Goal: Task Accomplishment & Management: Use online tool/utility

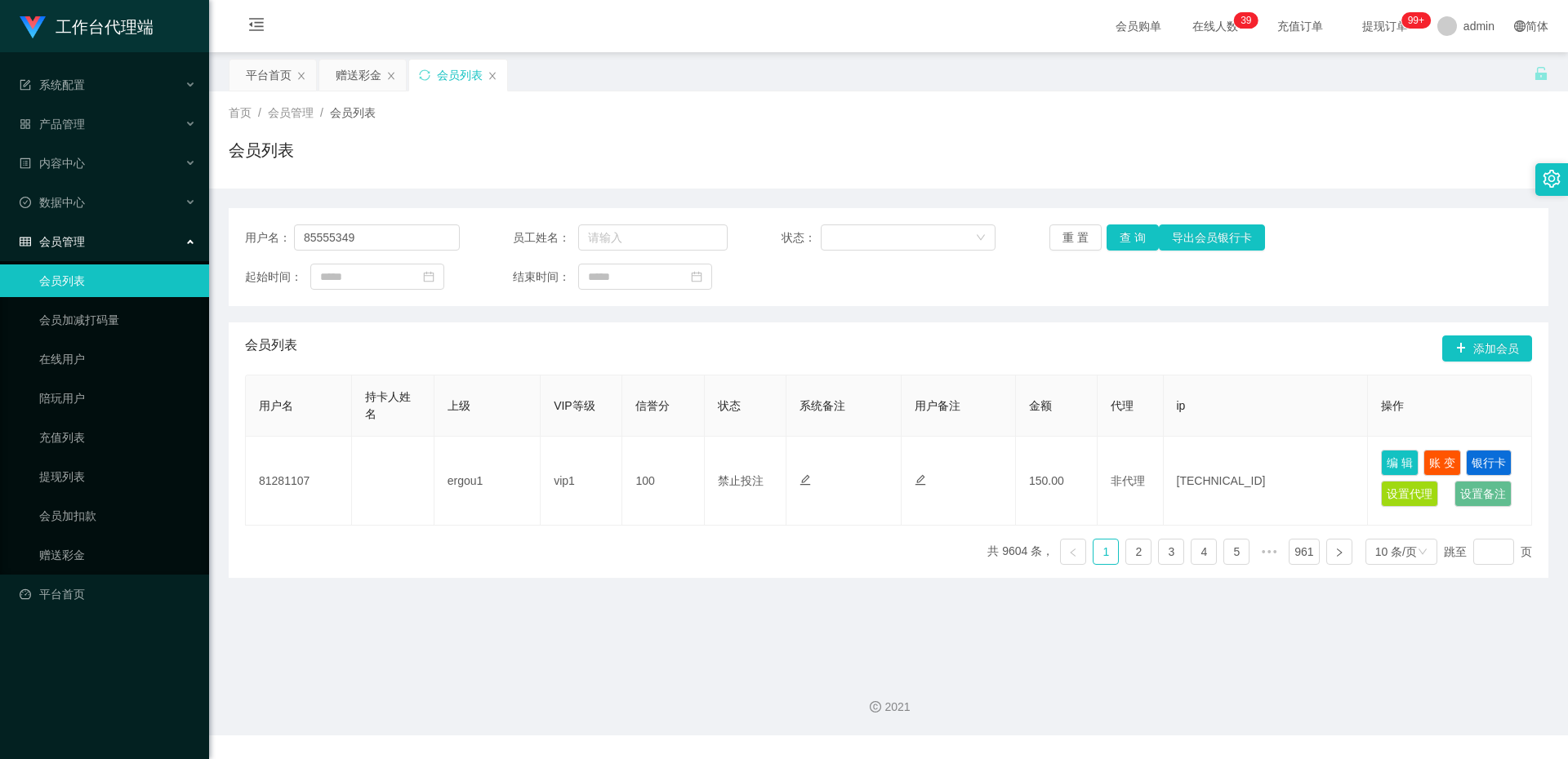
click at [120, 499] on ul "会员列表 会员加减打码量 在线用户 陪玩用户 充值列表 提现列表 会员加扣款 赠送彩金" at bounding box center [105, 417] width 209 height 313
click at [119, 547] on link "赠送彩金" at bounding box center [117, 555] width 157 height 33
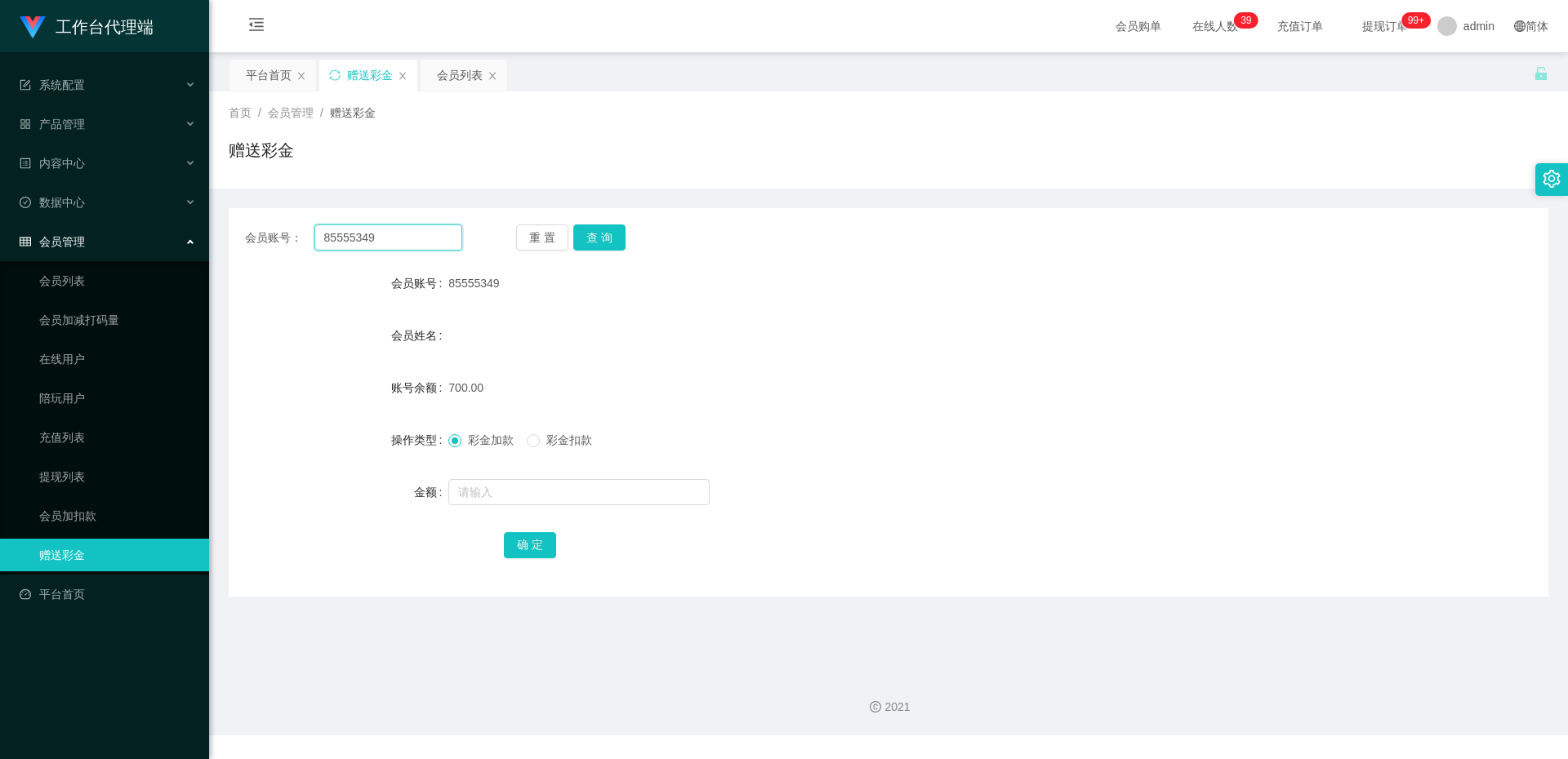
drag, startPoint x: 392, startPoint y: 238, endPoint x: 211, endPoint y: 237, distance: 181.0
click at [211, 237] on main "关闭左侧 关闭右侧 关闭其它 刷新页面 平台首页 赠送彩金 会员列表 首页 / 会员管理 / 赠送彩金 / 赠送彩金 会员账号： 85555349 重 置 查…" at bounding box center [888, 356] width 1359 height 608
paste input "6306082"
type input "86306082"
click at [610, 239] on button "查 询" at bounding box center [600, 237] width 52 height 26
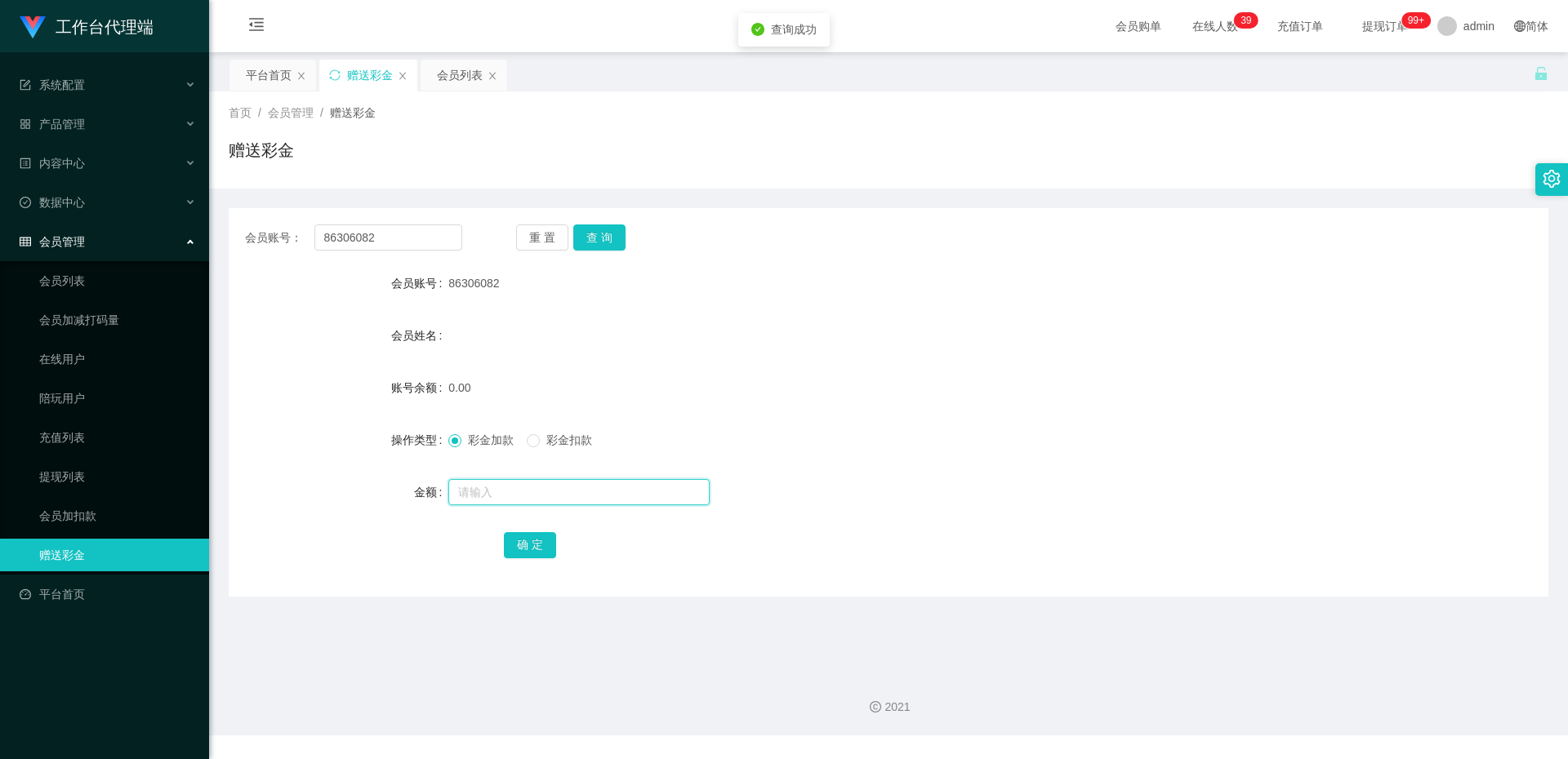
click at [480, 485] on input "text" at bounding box center [578, 492] width 261 height 26
type input "100"
click at [518, 549] on button "确 定" at bounding box center [530, 545] width 52 height 26
click at [511, 533] on button "确 定" at bounding box center [530, 545] width 52 height 26
click at [583, 231] on button "查 询" at bounding box center [600, 237] width 52 height 26
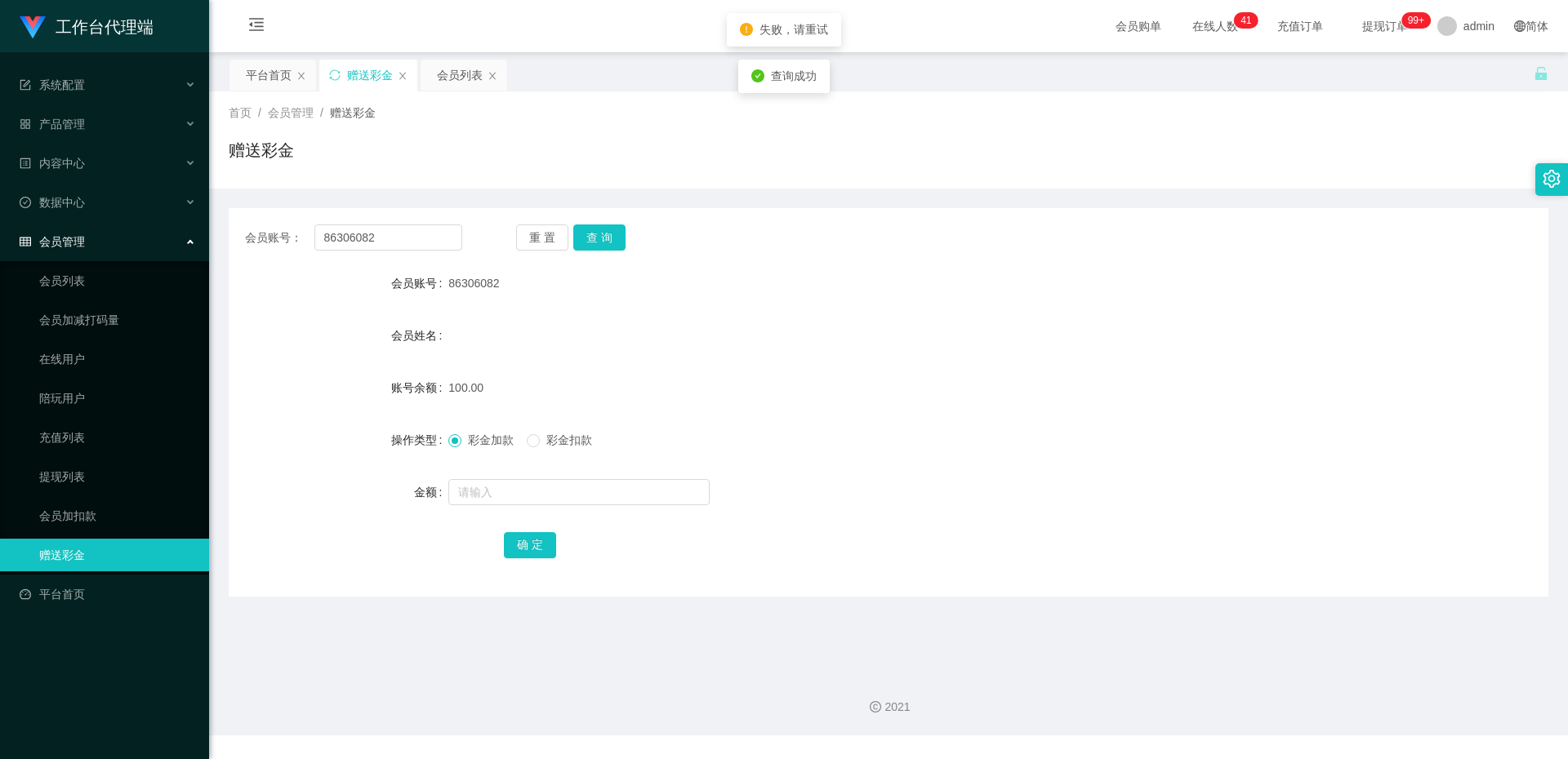
click at [612, 211] on div "会员账号： 86306082 重 置 查 询 会员账号 86306082 会员姓名 账号余额 100.00 操作类型 彩金加款 彩金扣款 金额 确 定" at bounding box center [888, 403] width 1320 height 388
click at [605, 233] on button "查 询" at bounding box center [600, 237] width 52 height 26
click at [532, 536] on button "确 定" at bounding box center [530, 545] width 52 height 26
click at [602, 235] on button "查 询" at bounding box center [600, 237] width 52 height 26
click at [614, 228] on button "查 询" at bounding box center [600, 237] width 52 height 26
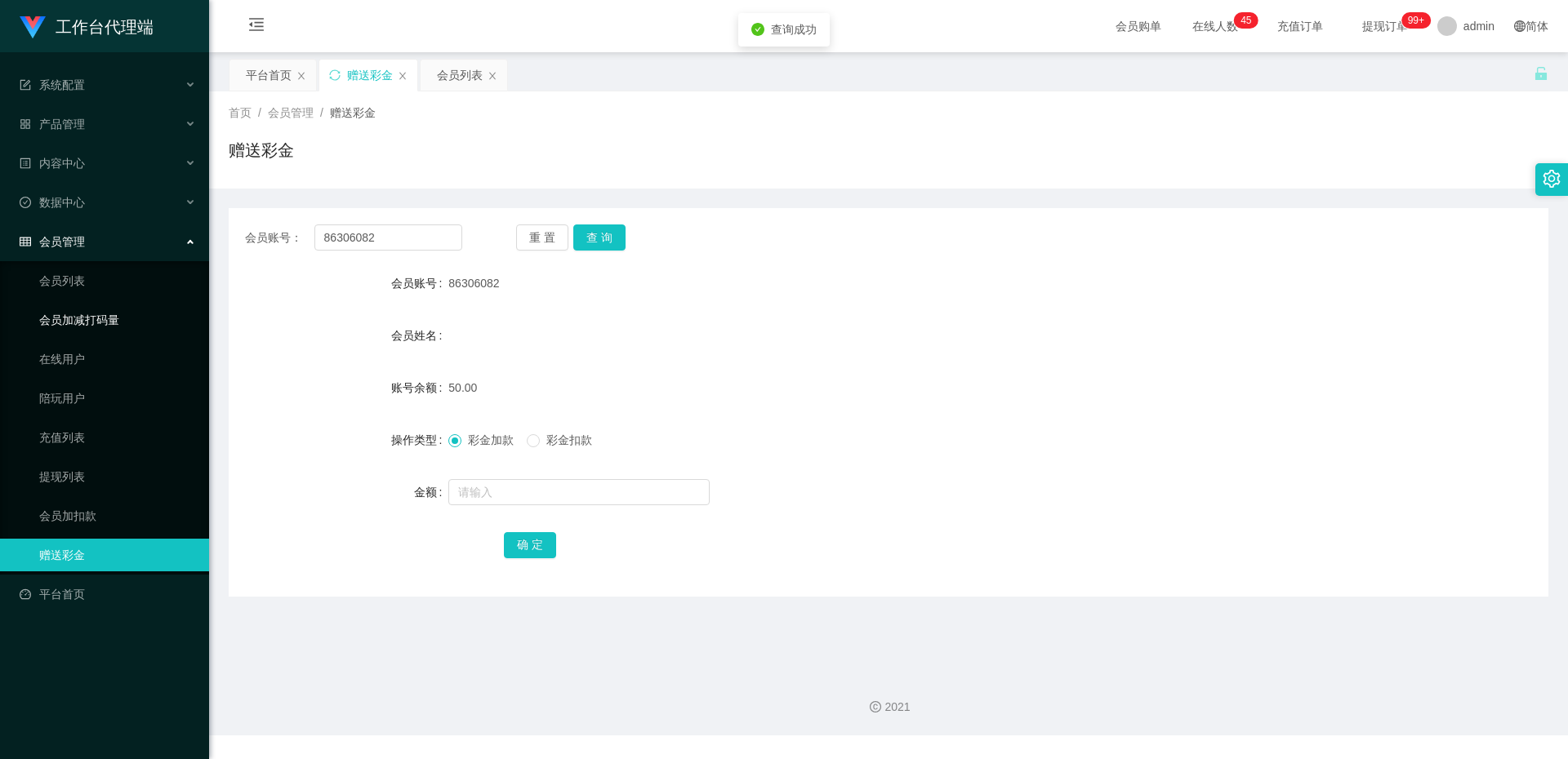
click at [39, 316] on link "会员加减打码量" at bounding box center [117, 320] width 157 height 33
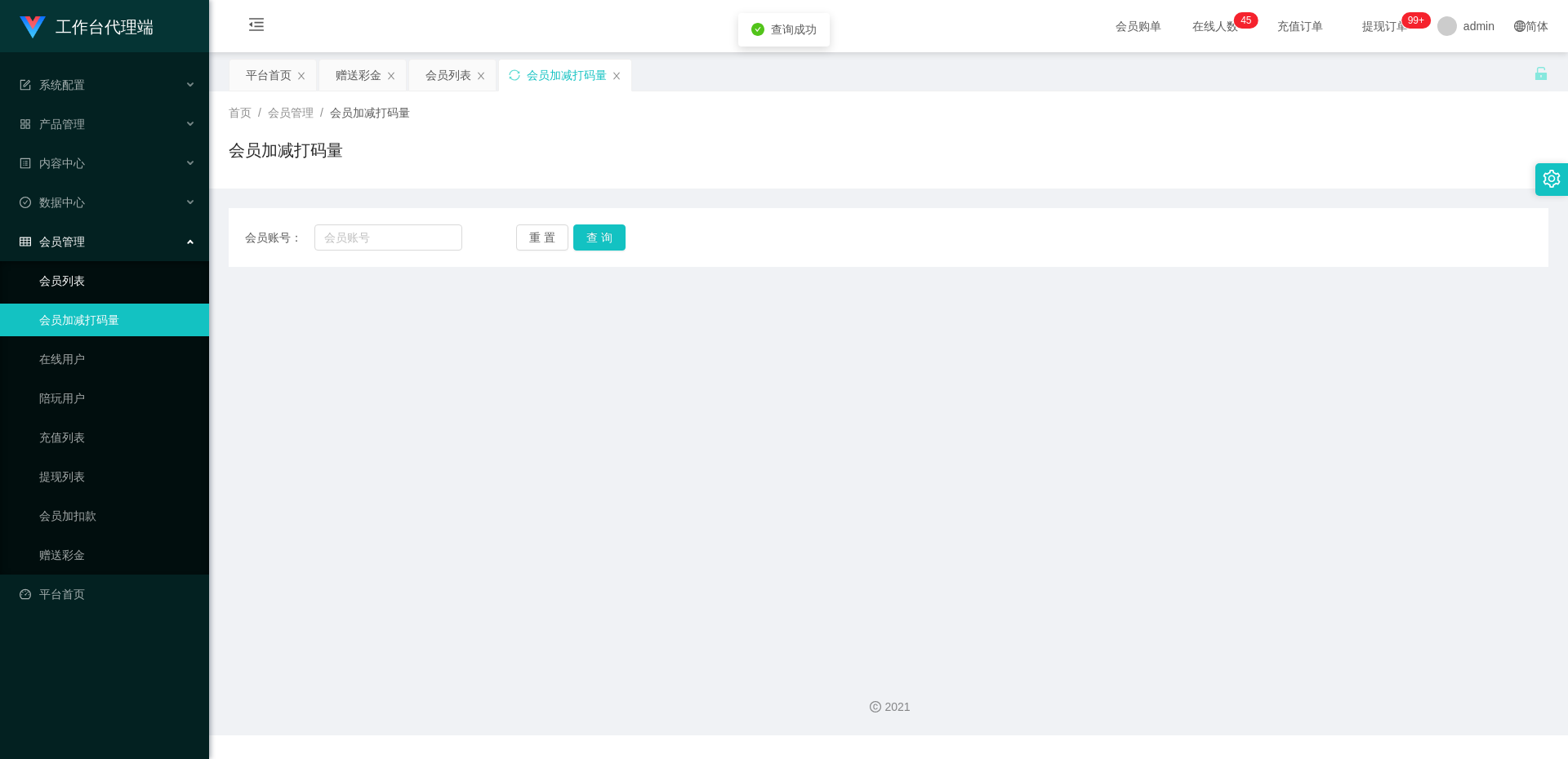
click at [88, 281] on link "会员列表" at bounding box center [117, 280] width 157 height 33
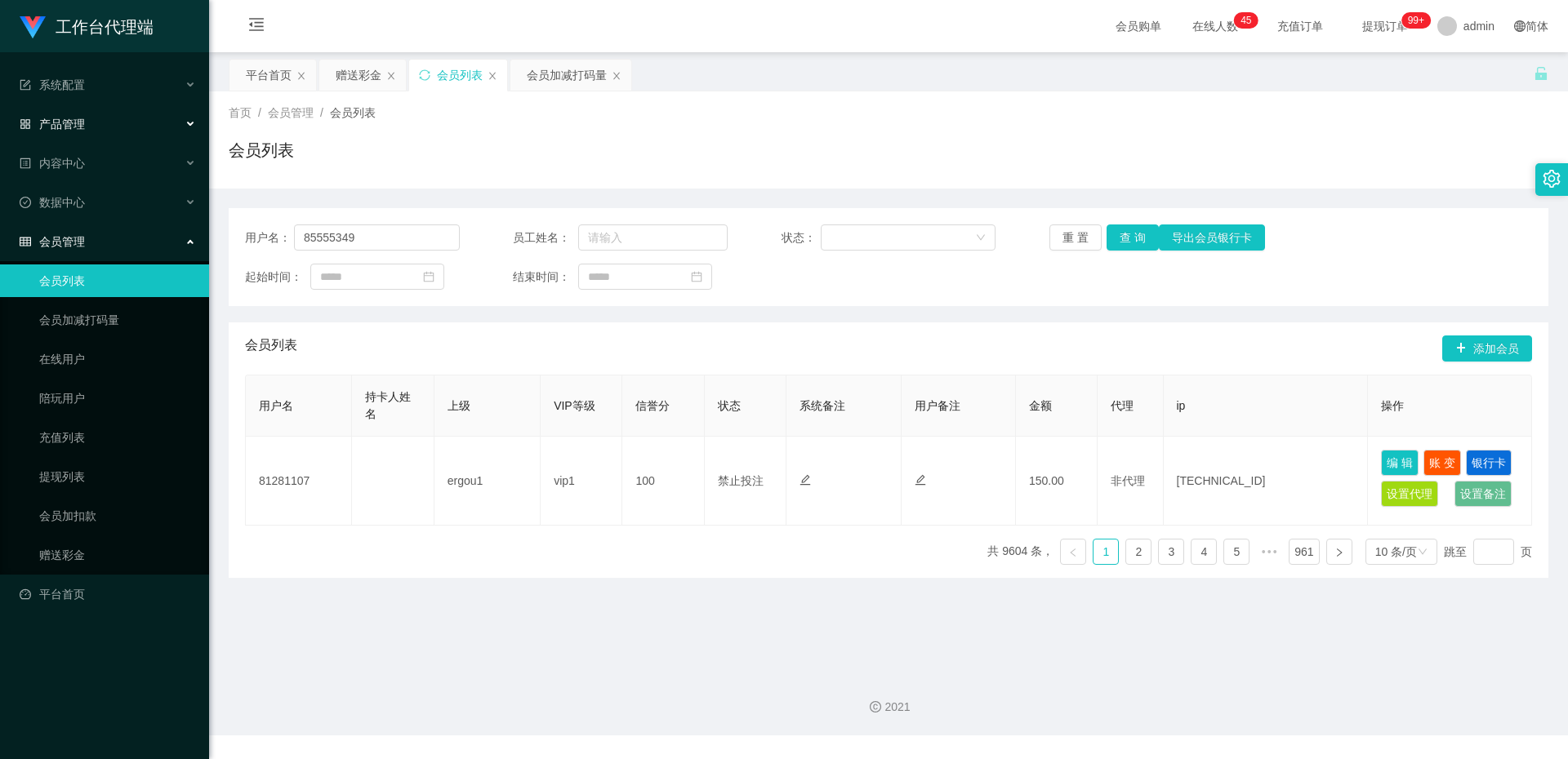
click at [144, 128] on div "产品管理" at bounding box center [105, 124] width 209 height 33
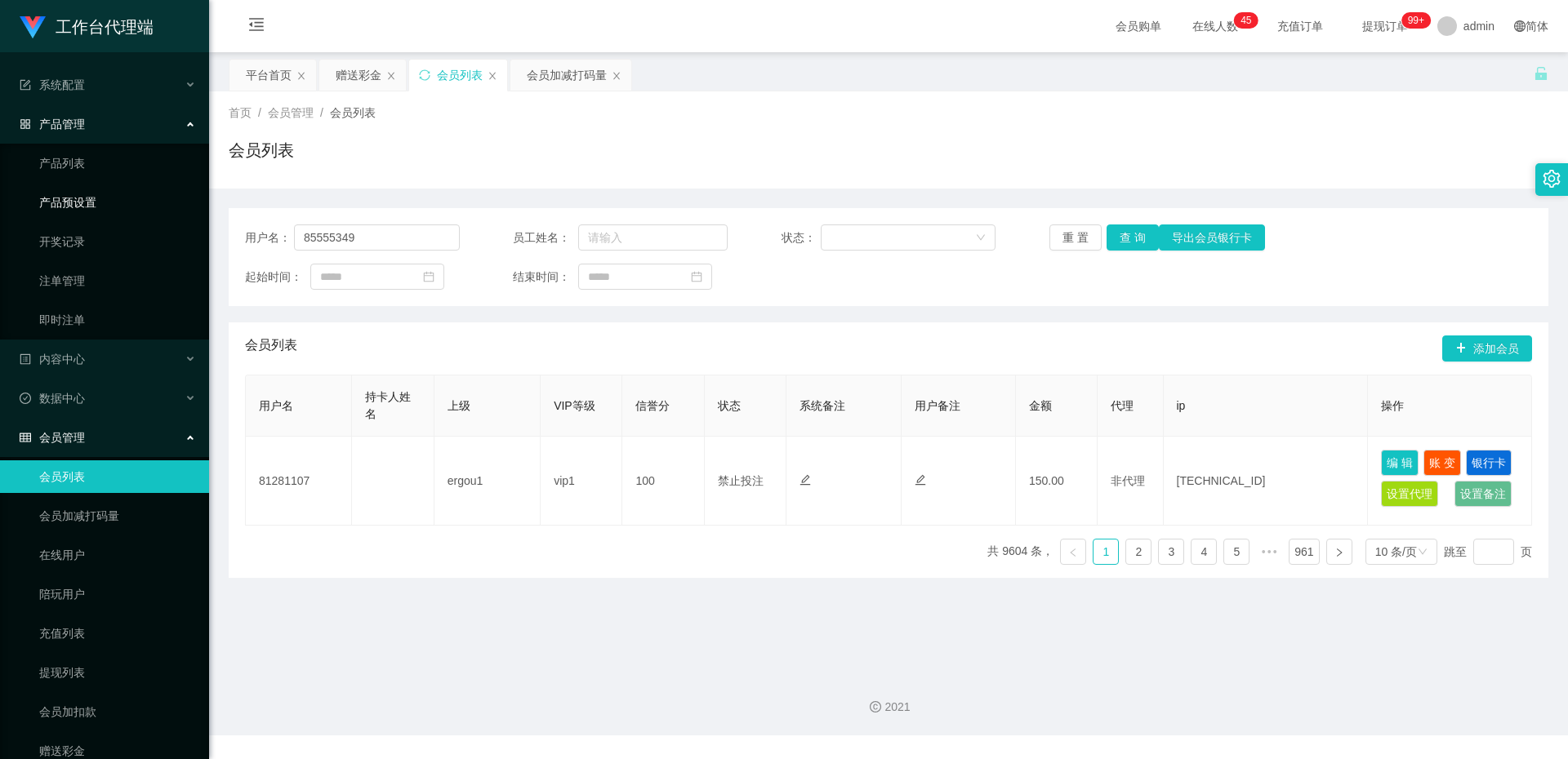
click at [155, 207] on link "产品预设置" at bounding box center [117, 202] width 157 height 33
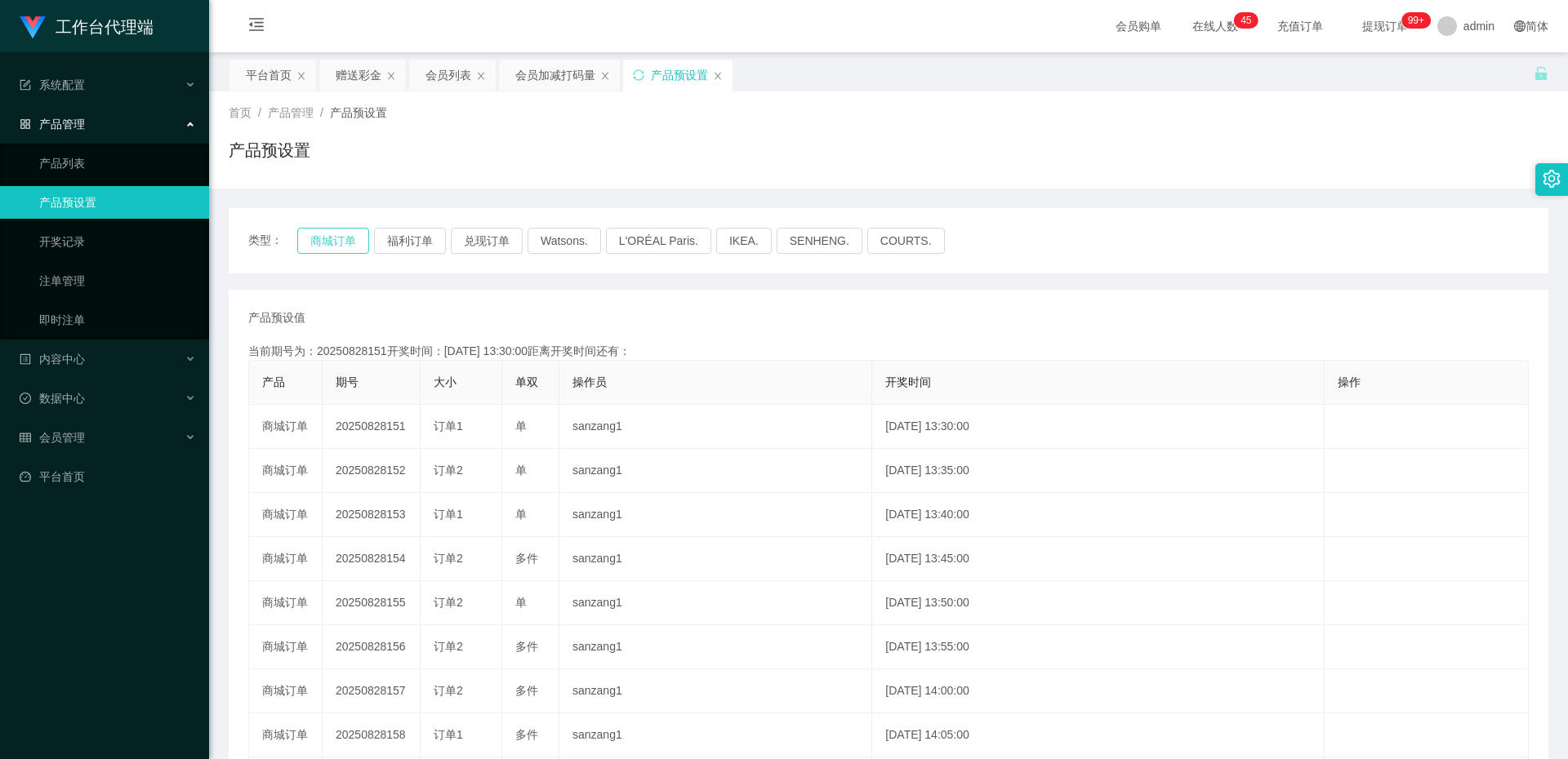
click at [313, 234] on button "商城订单" at bounding box center [333, 241] width 72 height 26
click at [339, 239] on button "商城订单" at bounding box center [333, 241] width 72 height 26
click at [348, 245] on button "商城订单" at bounding box center [333, 241] width 72 height 26
click at [103, 442] on div "会员管理" at bounding box center [105, 437] width 209 height 33
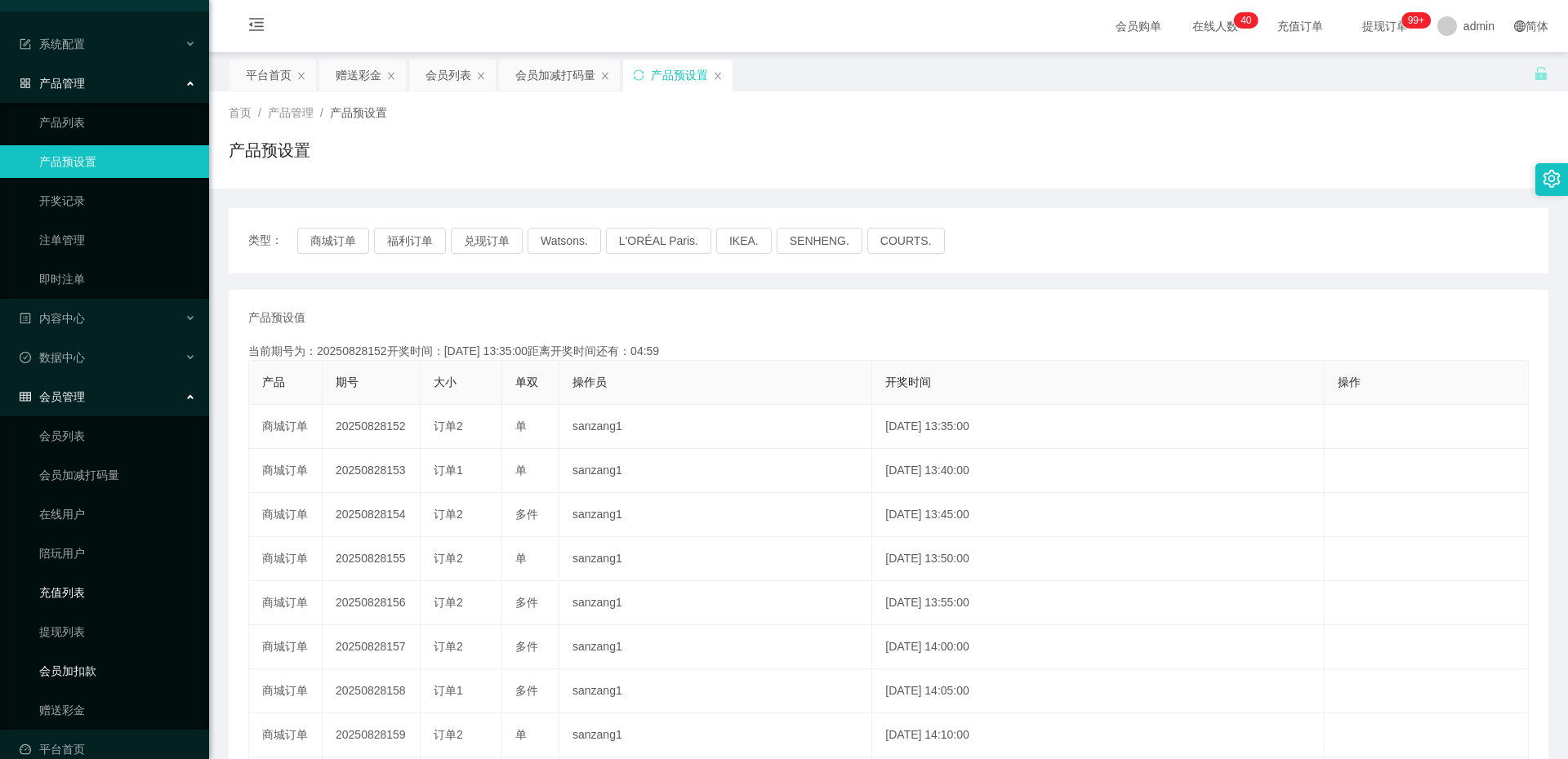
scroll to position [63, 0]
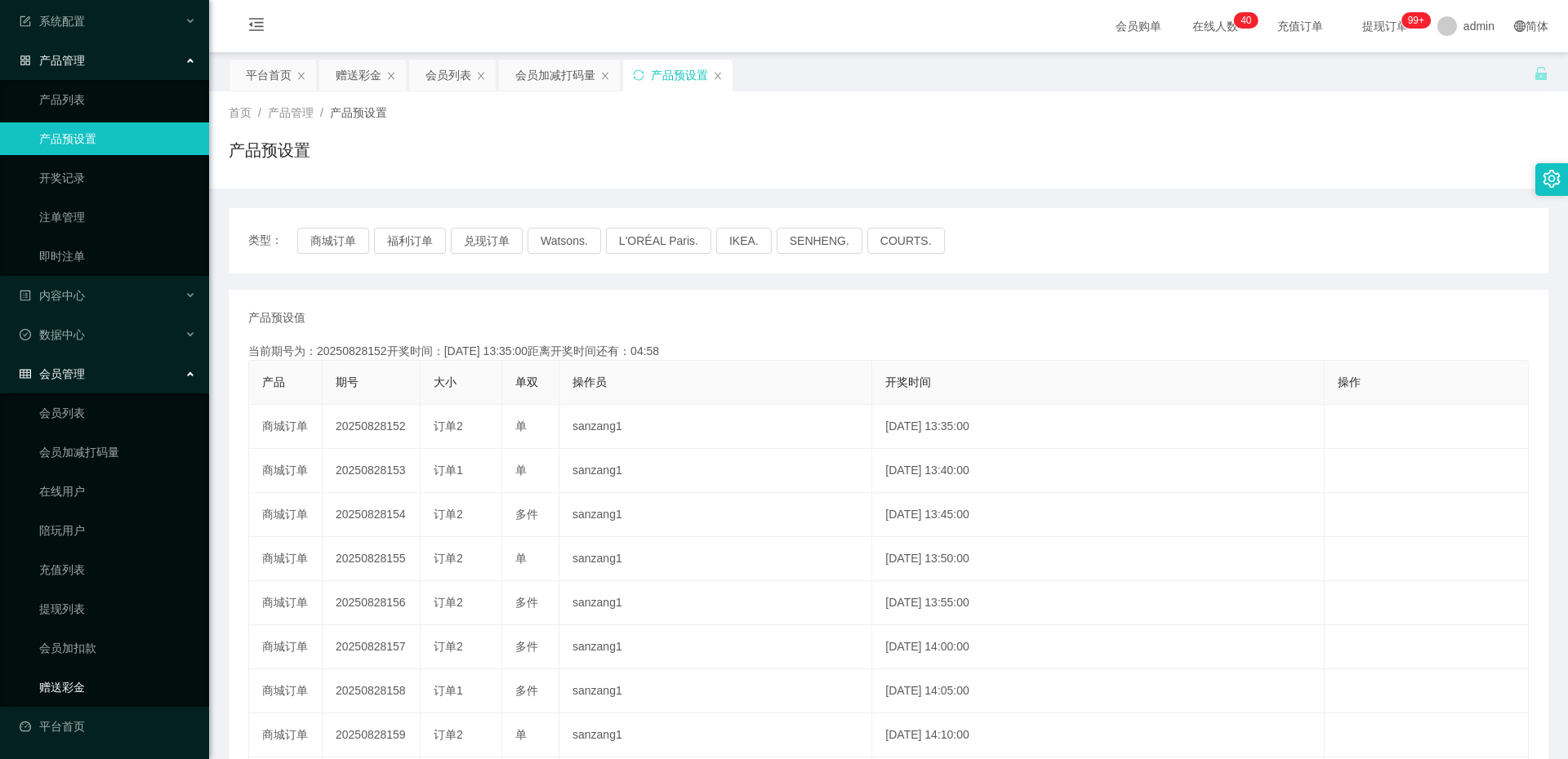
click at [122, 691] on link "赠送彩金" at bounding box center [117, 687] width 157 height 33
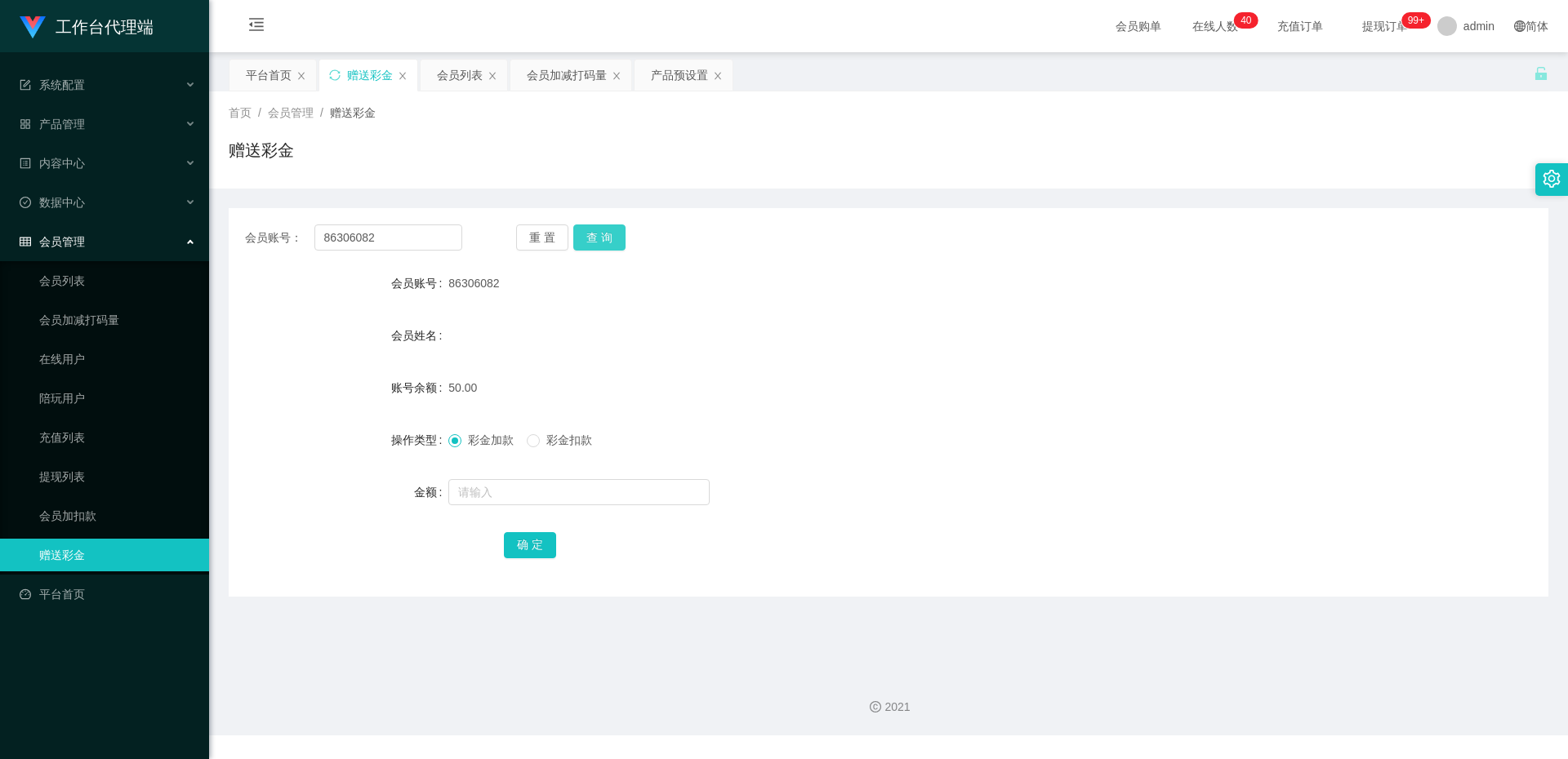
click at [600, 236] on button "查 询" at bounding box center [600, 237] width 52 height 26
